Goal: Browse casually

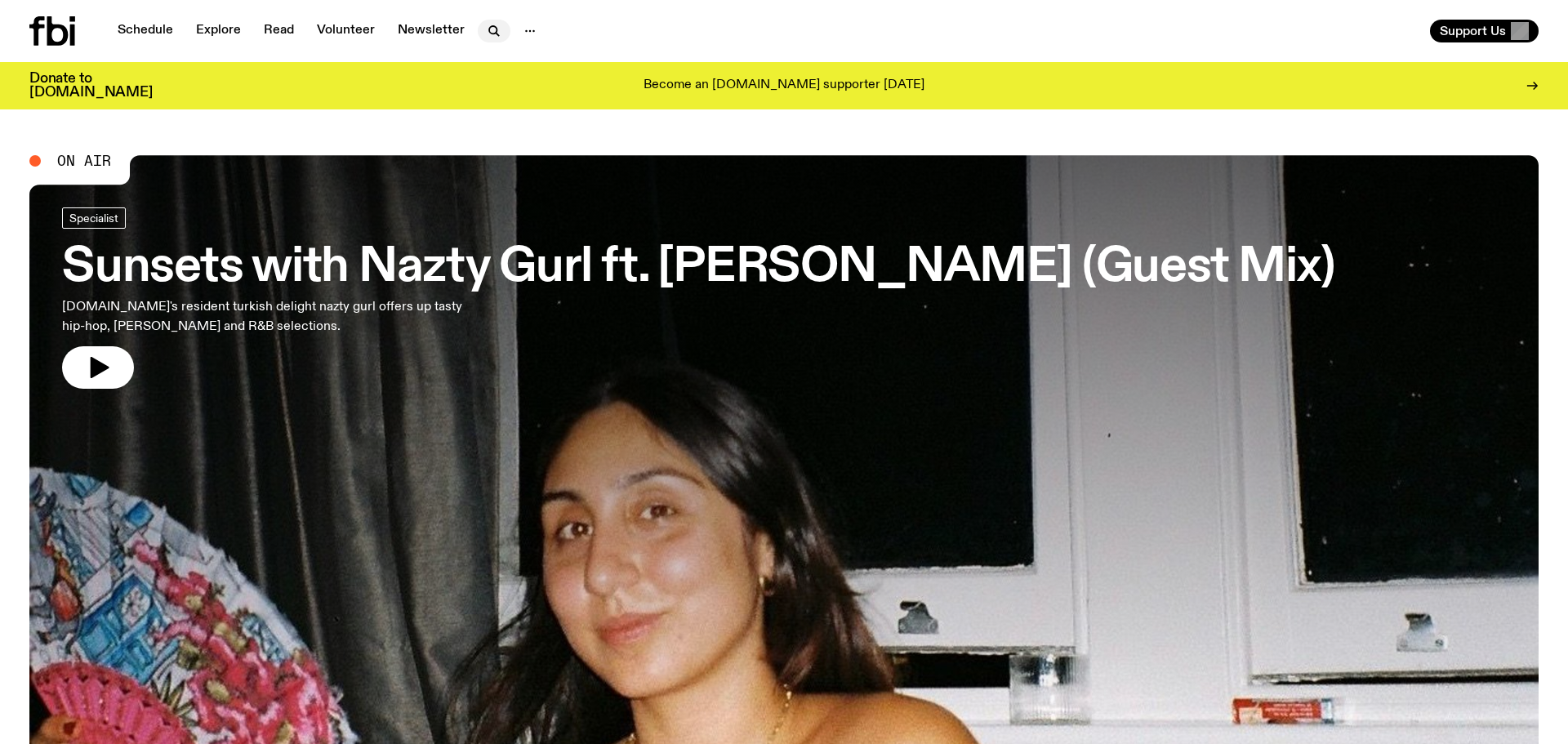
click at [497, 29] on icon "button" at bounding box center [494, 31] width 20 height 20
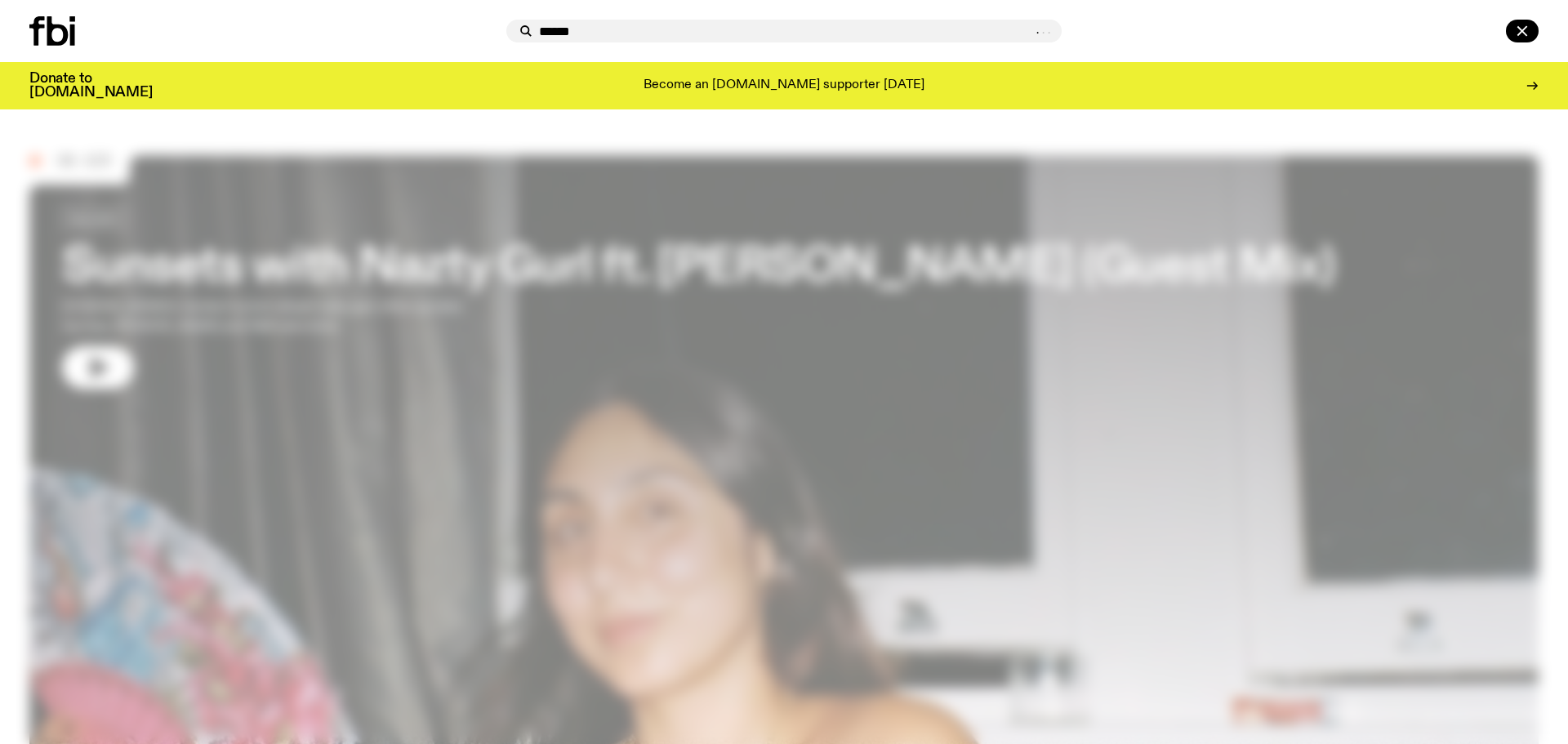
type input "******"
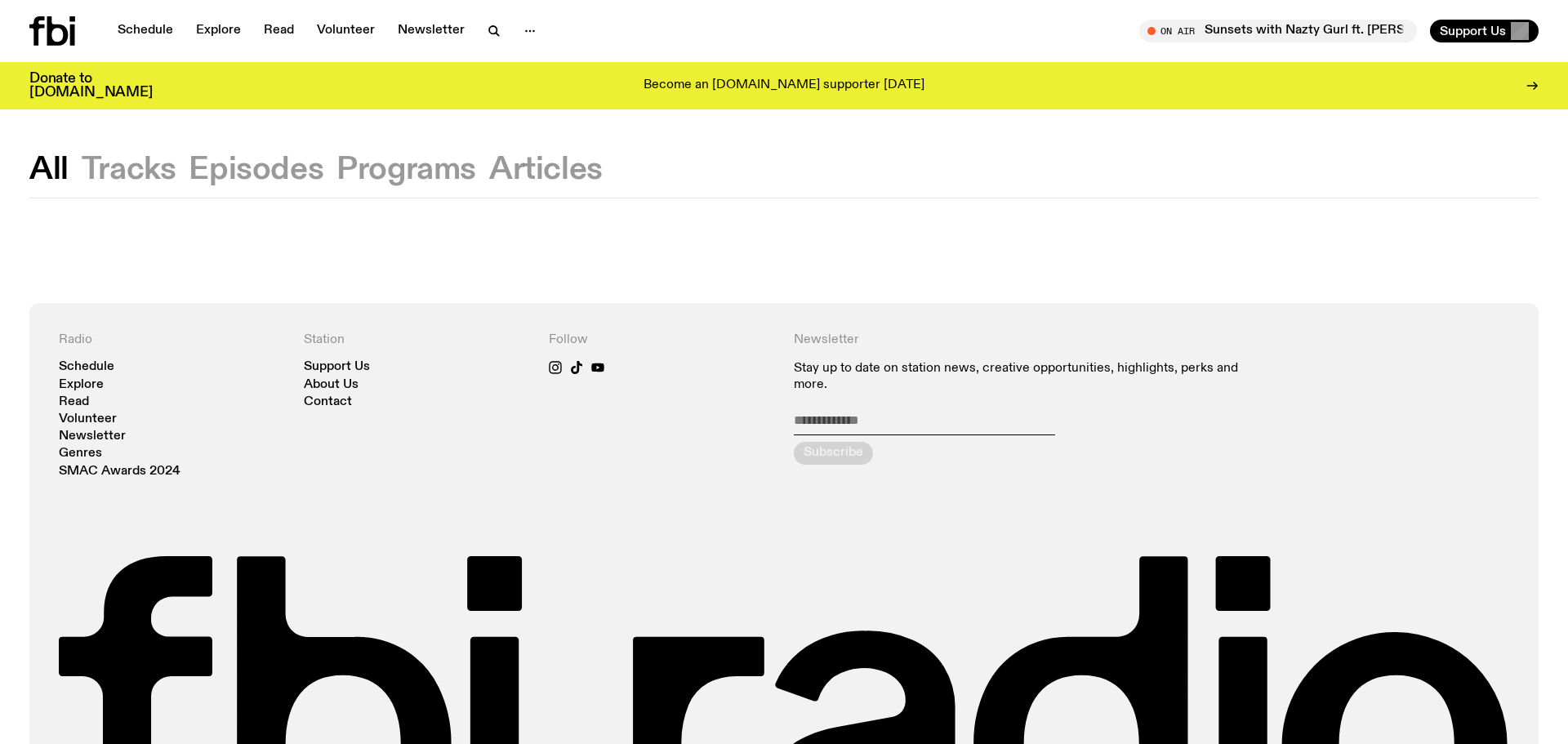
click at [189, 169] on button "Tracks" at bounding box center [256, 170] width 134 height 30
click at [336, 169] on button "Episodes" at bounding box center [406, 170] width 139 height 30
click at [490, 161] on button "Programs" at bounding box center [546, 170] width 113 height 30
click at [558, 178] on button "Articles" at bounding box center [546, 170] width 113 height 30
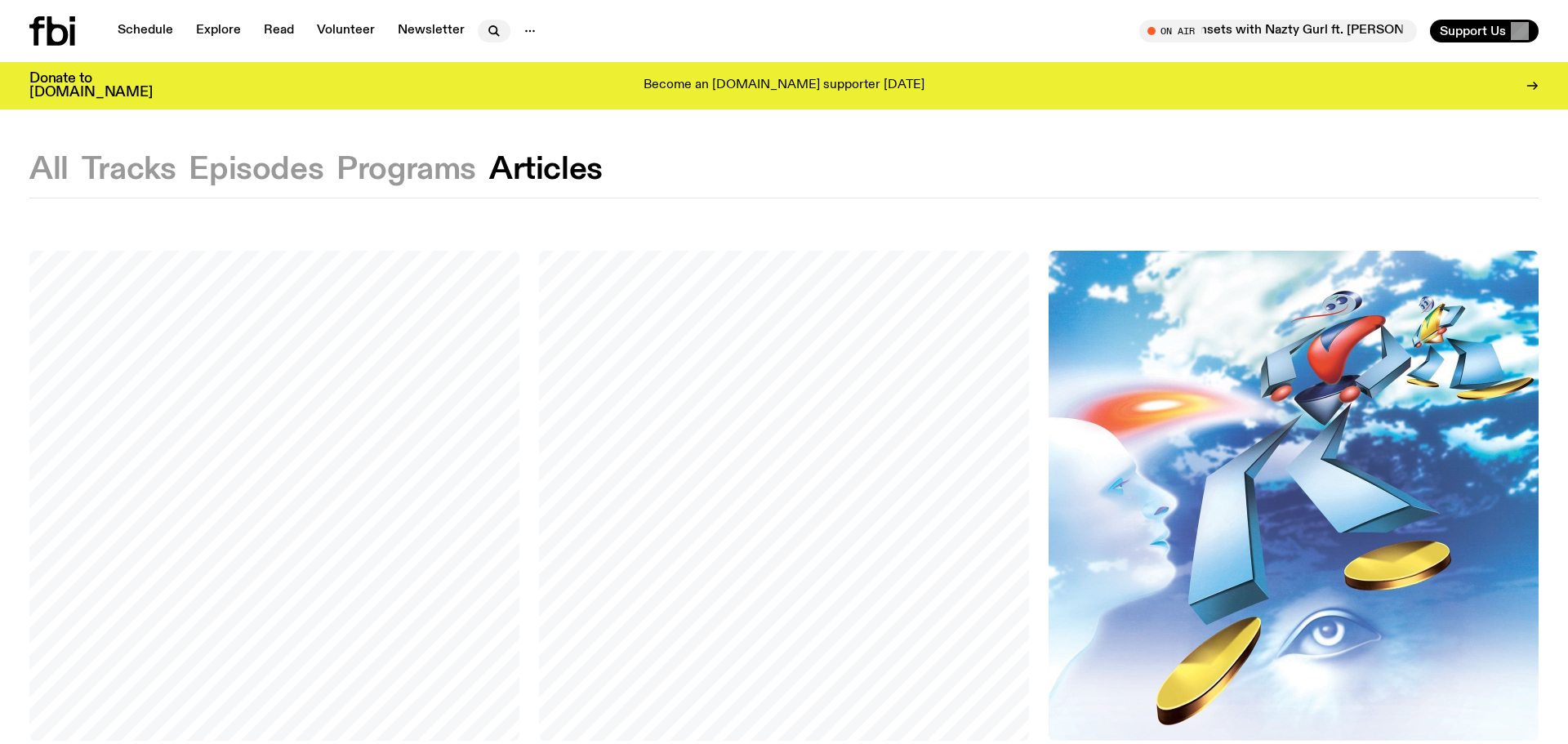
click at [495, 35] on icon "button" at bounding box center [494, 31] width 20 height 20
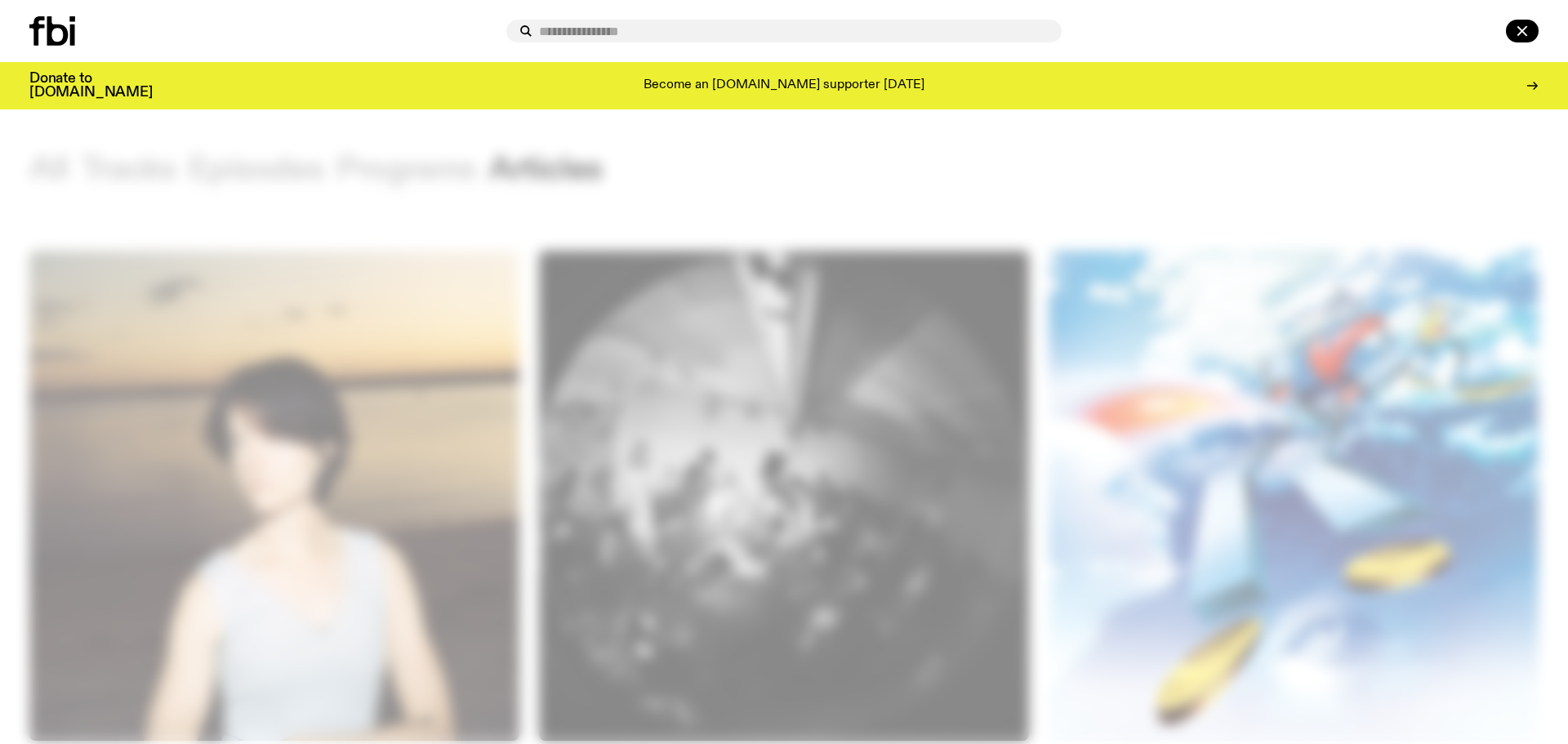
click at [672, 168] on div at bounding box center [784, 372] width 1568 height 744
